Goal: Transaction & Acquisition: Purchase product/service

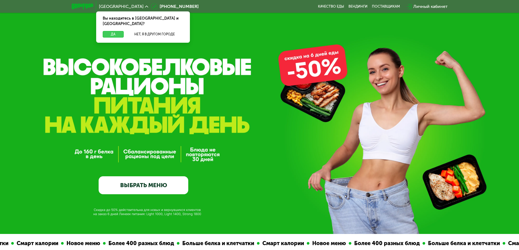
click at [118, 31] on button "Да" at bounding box center [113, 34] width 21 height 7
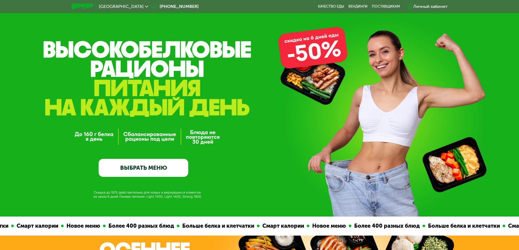
scroll to position [27, 0]
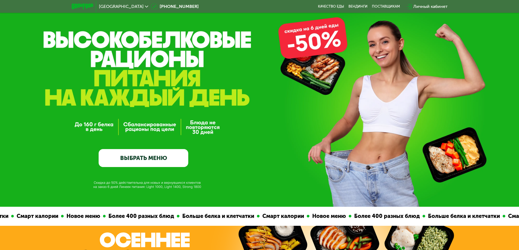
click at [139, 160] on link "ВЫБРАТЬ МЕНЮ" at bounding box center [144, 158] width 90 height 18
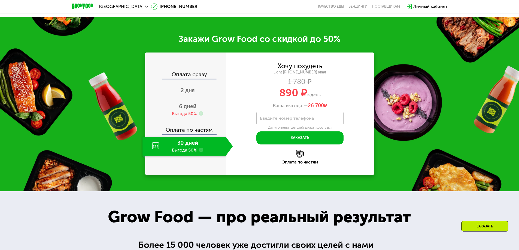
scroll to position [697, 0]
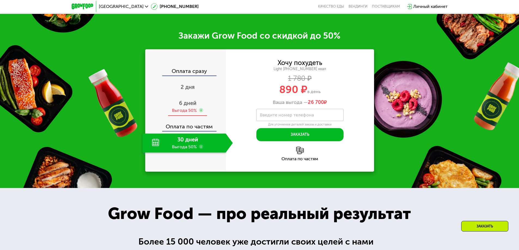
click at [184, 107] on span "6 дней" at bounding box center [187, 103] width 17 height 7
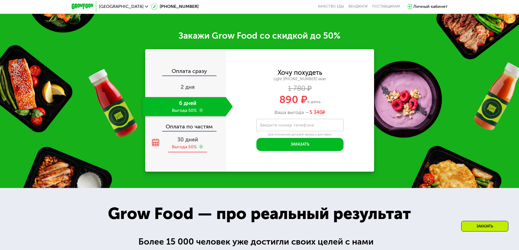
click at [187, 143] on span "30 дней" at bounding box center [187, 140] width 21 height 7
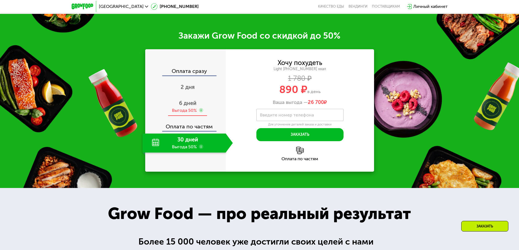
click at [190, 107] on span "6 дней" at bounding box center [187, 103] width 17 height 7
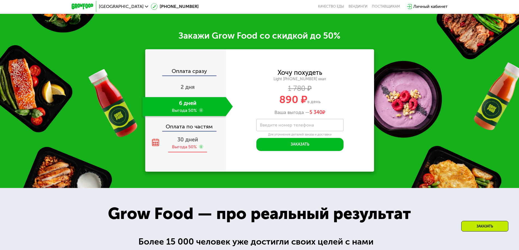
click at [191, 143] on span "30 дней" at bounding box center [187, 140] width 21 height 7
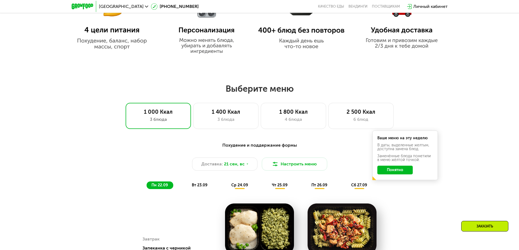
scroll to position [397, 0]
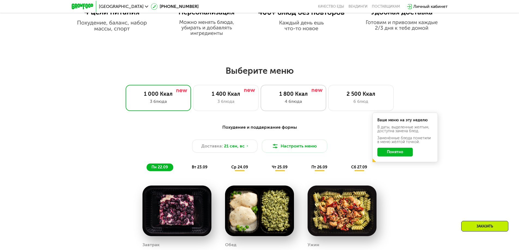
click at [282, 105] on div "4 блюда" at bounding box center [293, 101] width 54 height 7
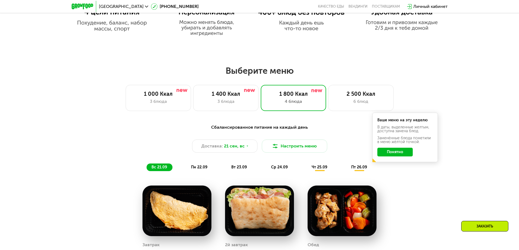
click at [393, 154] on button "Понятно" at bounding box center [394, 152] width 35 height 9
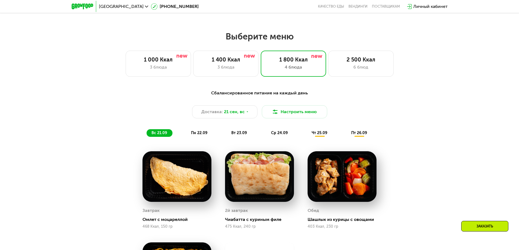
scroll to position [425, 0]
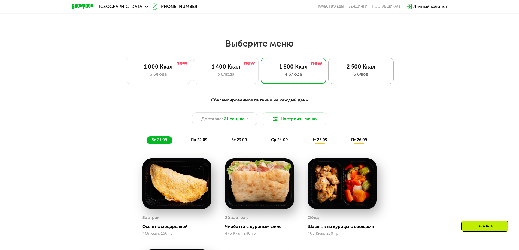
click at [349, 78] on div "6 блюд" at bounding box center [361, 74] width 54 height 7
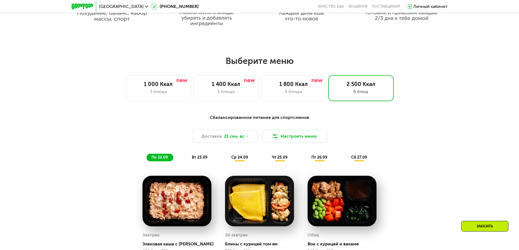
scroll to position [397, 0]
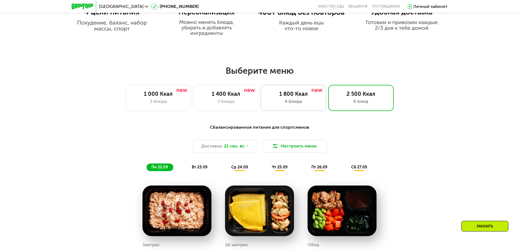
click at [299, 103] on div "4 блюда" at bounding box center [293, 101] width 54 height 7
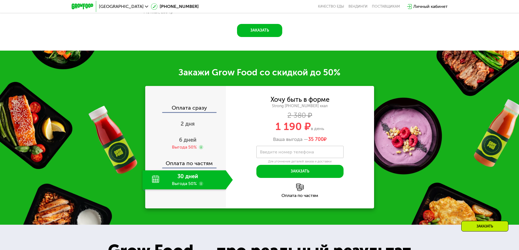
scroll to position [751, 0]
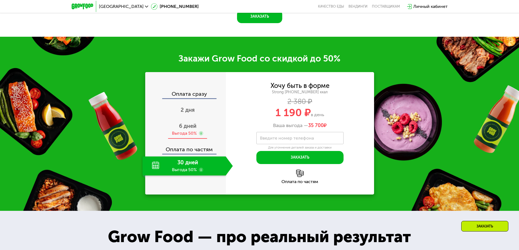
click at [188, 132] on div "6 дней Выгода 50%" at bounding box center [188, 129] width 90 height 19
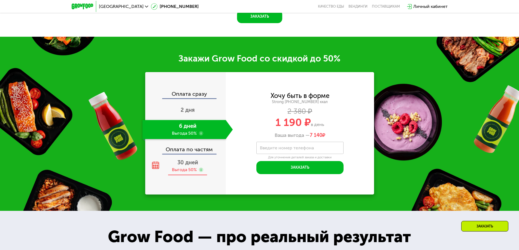
click at [181, 166] on span "30 дней" at bounding box center [187, 162] width 21 height 7
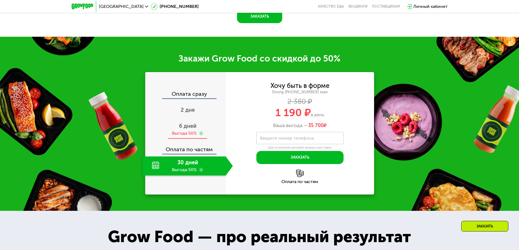
click at [183, 129] on span "6 дней" at bounding box center [187, 126] width 17 height 7
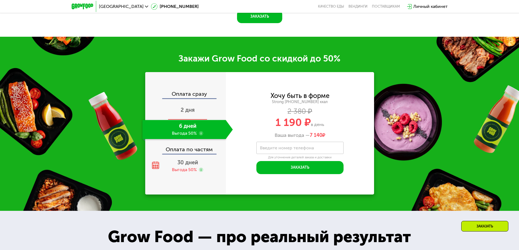
click at [189, 112] on span "2 дня" at bounding box center [188, 110] width 14 height 7
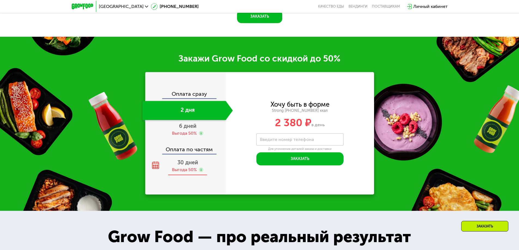
click at [182, 166] on span "30 дней" at bounding box center [187, 162] width 21 height 7
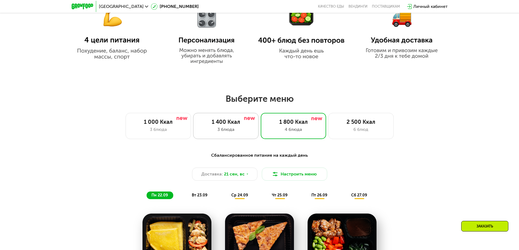
scroll to position [343, 0]
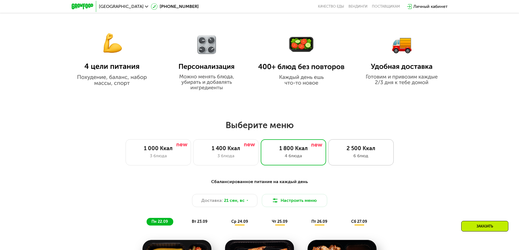
click at [342, 148] on div "2 500 Ккал" at bounding box center [361, 148] width 54 height 7
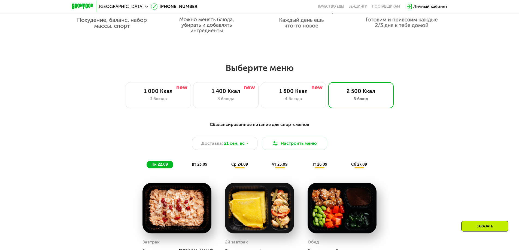
scroll to position [397, 0]
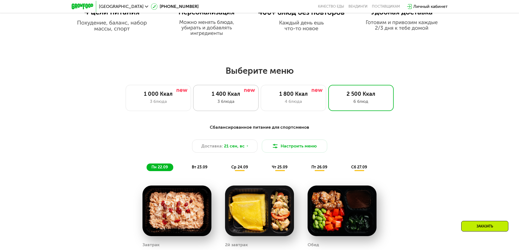
click at [225, 101] on div "3 блюда" at bounding box center [226, 101] width 54 height 7
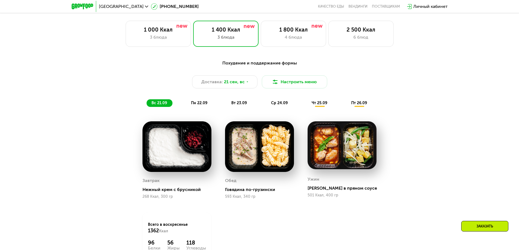
scroll to position [452, 0]
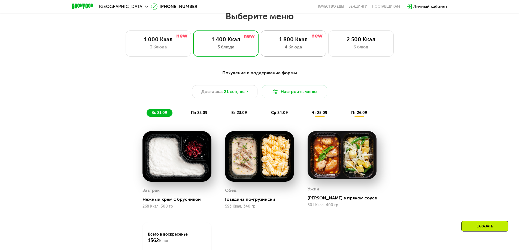
click at [285, 45] on div "1 800 Ккал 4 блюда" at bounding box center [293, 44] width 65 height 26
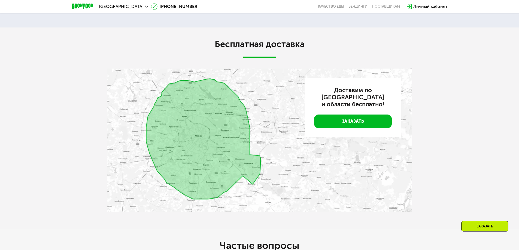
scroll to position [1405, 0]
